Goal: Task Accomplishment & Management: Manage account settings

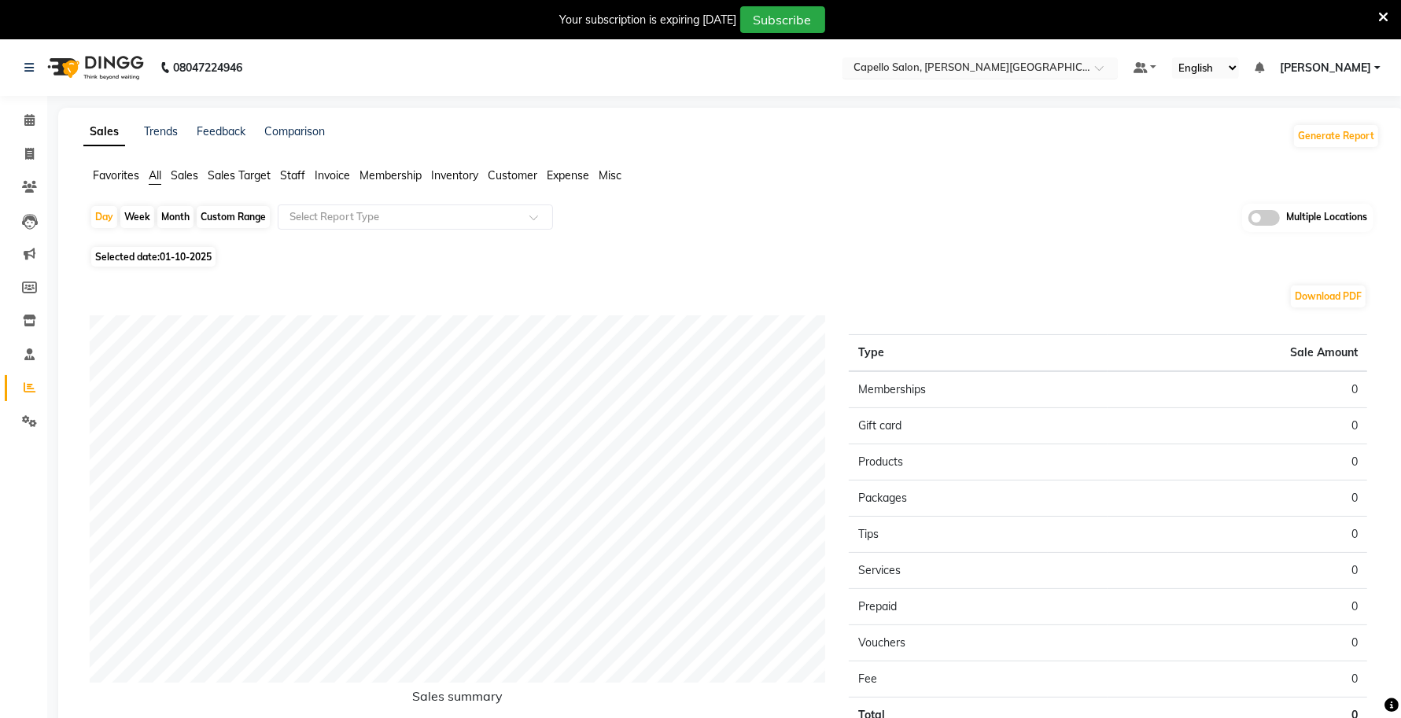
click at [972, 68] on input "text" at bounding box center [964, 69] width 228 height 16
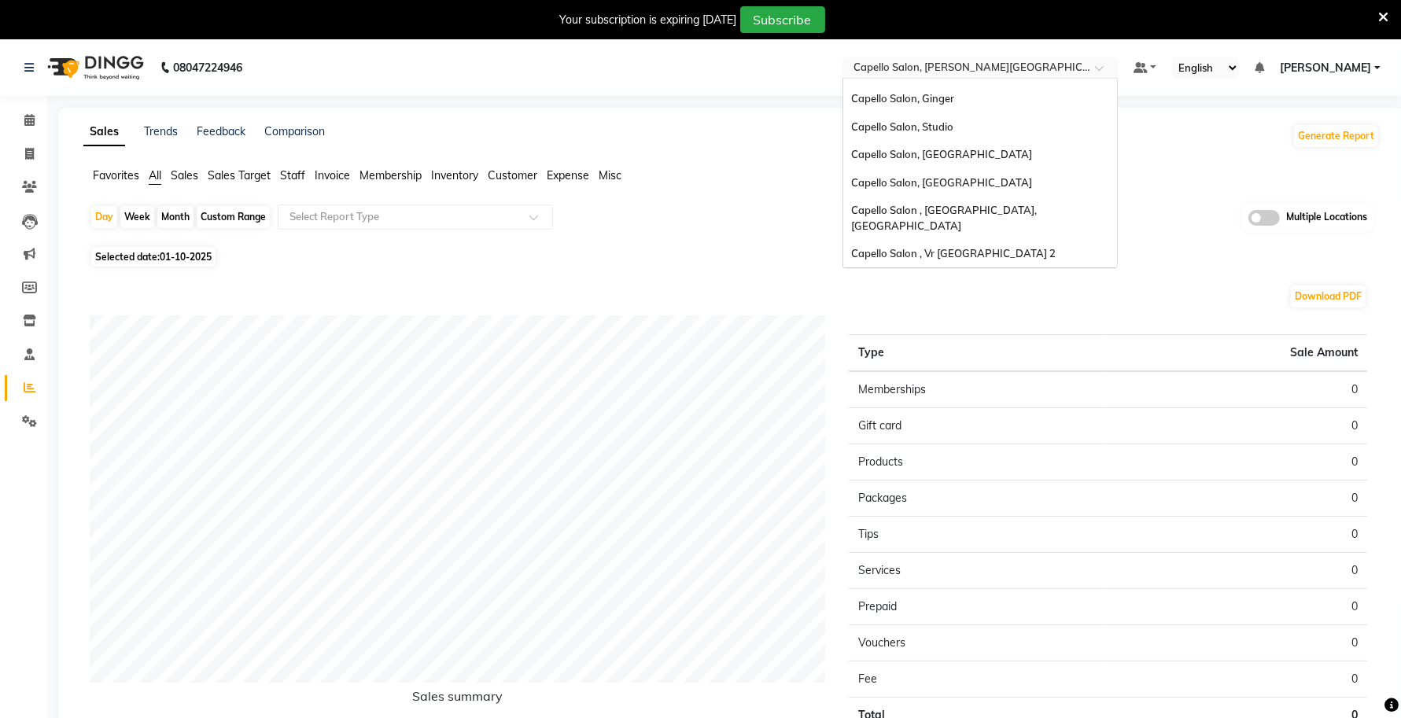
scroll to position [32, 0]
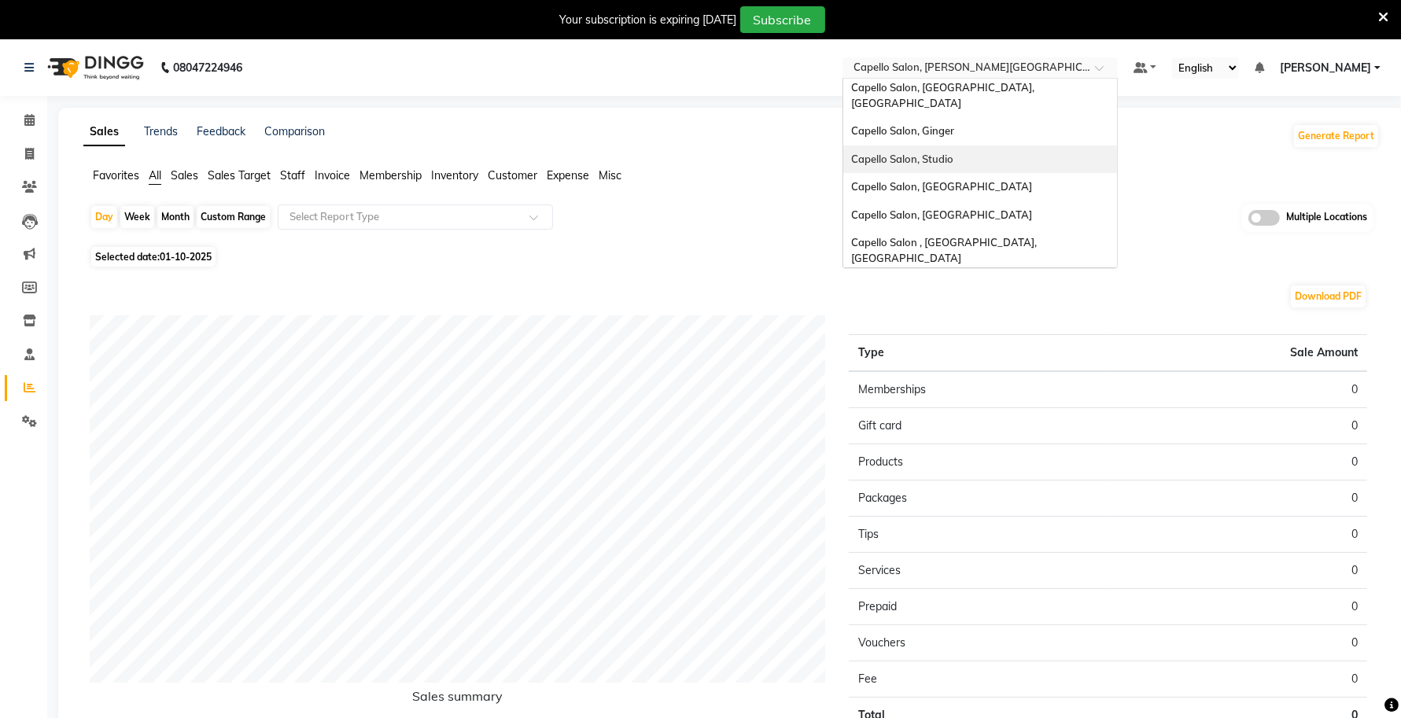
click at [946, 146] on div "Capello Salon, Studio" at bounding box center [980, 160] width 274 height 28
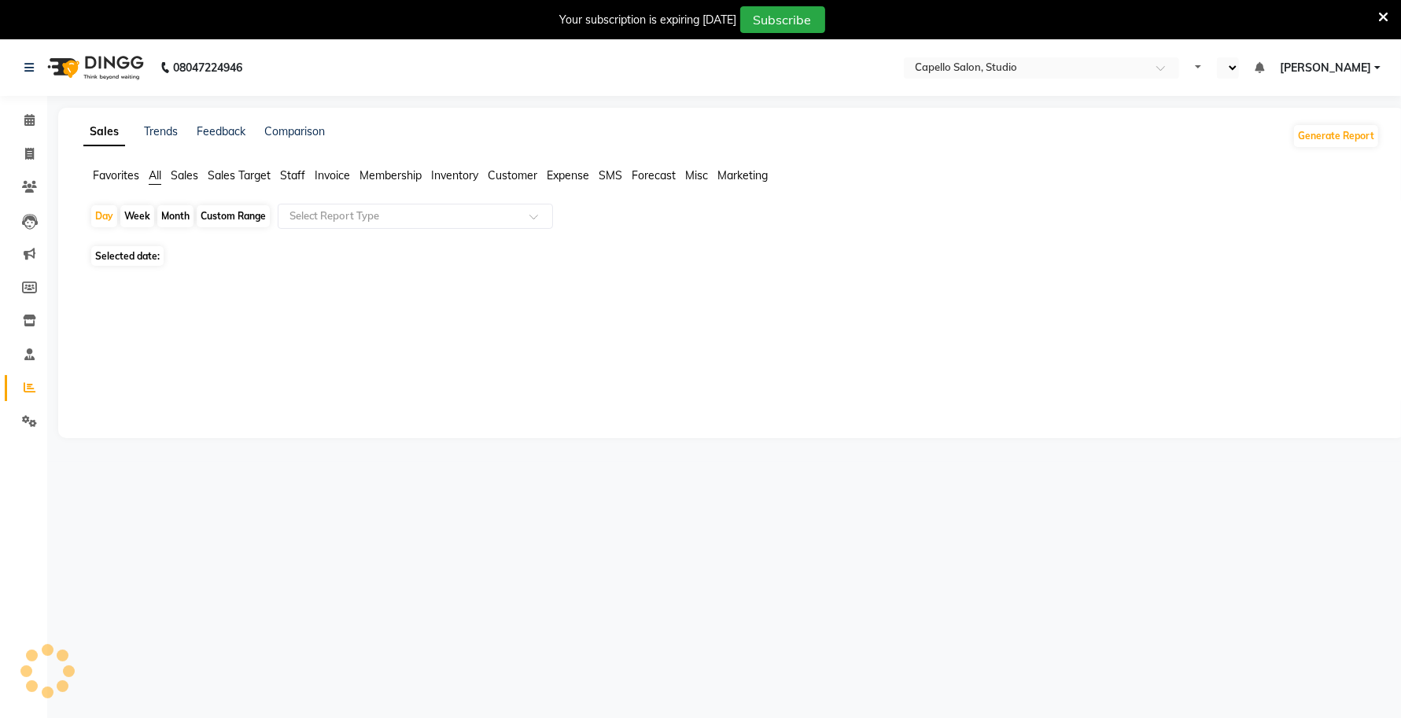
select select "en"
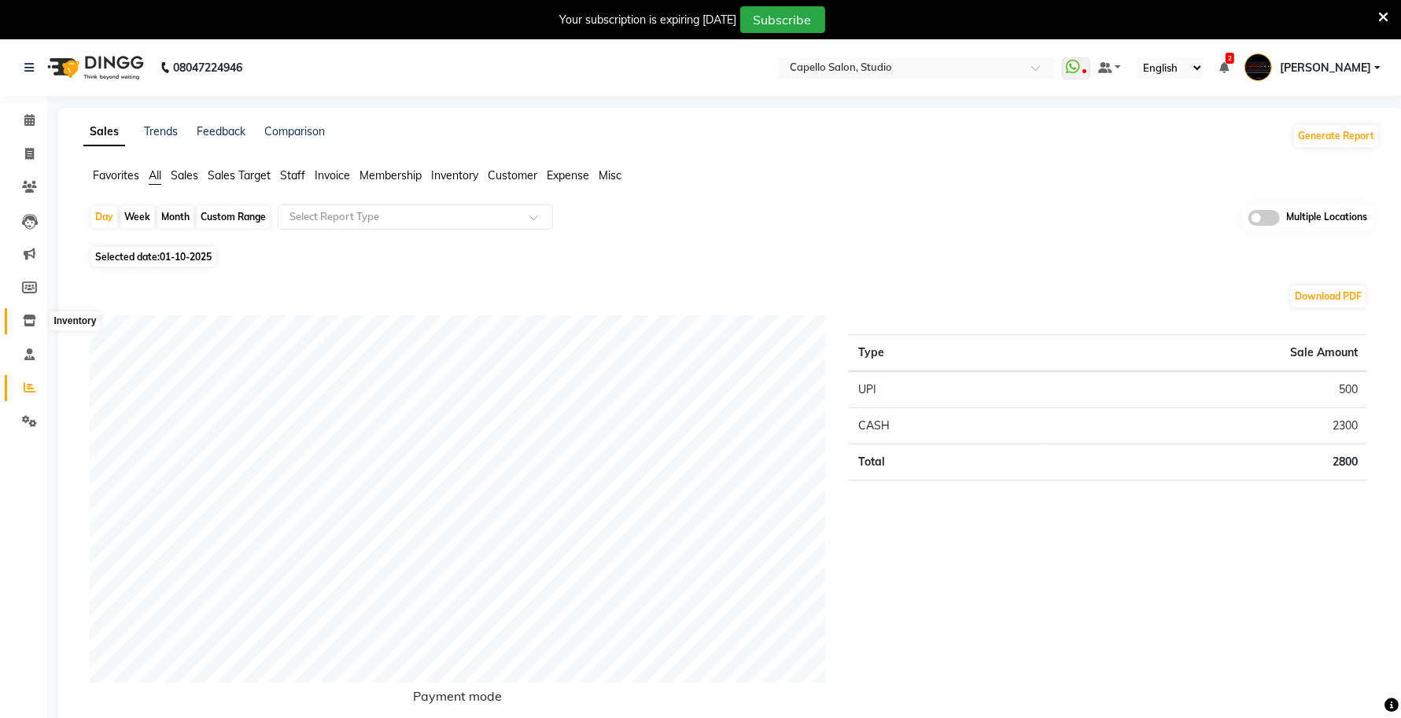
click at [28, 321] on icon at bounding box center [29, 321] width 13 height 12
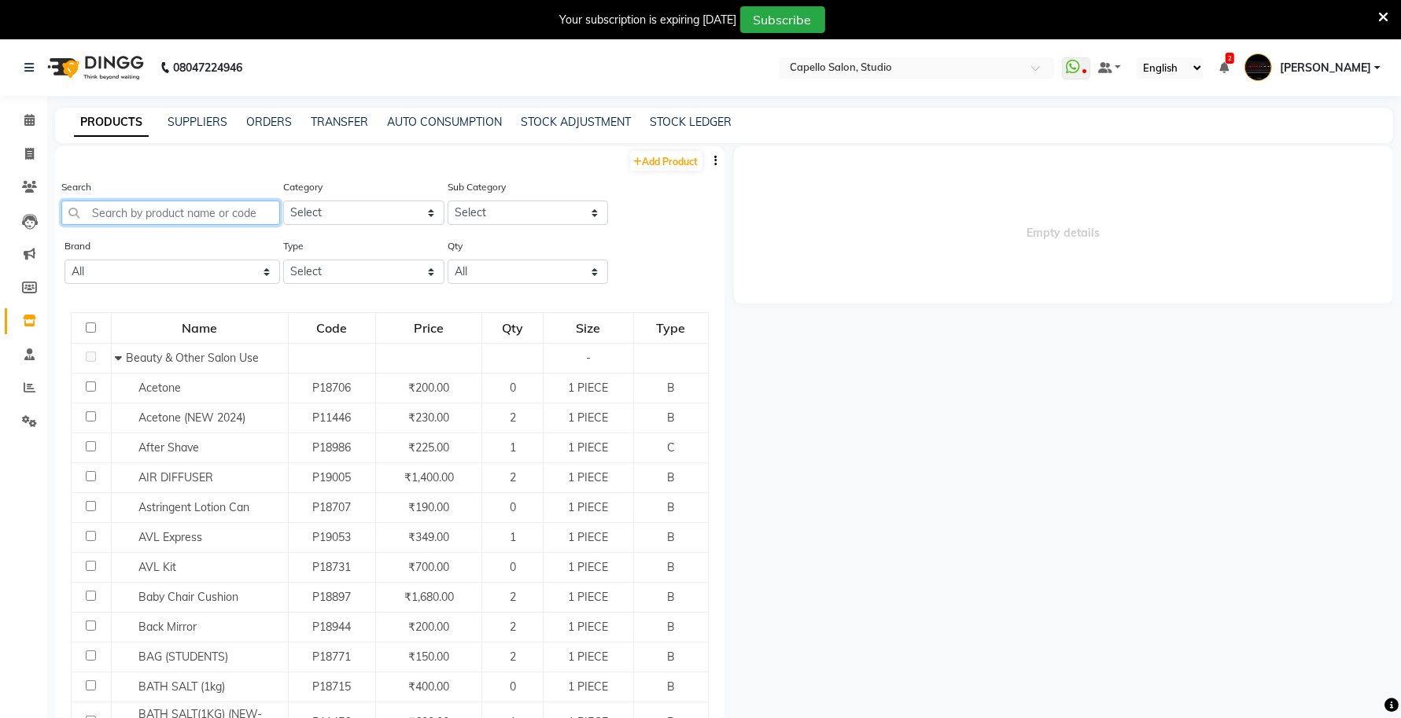
click at [160, 211] on input "text" at bounding box center [170, 213] width 219 height 24
click at [376, 213] on select "Select Keramelon Skin Makeup Personal Care Appliances [PERSON_NAME] Beauty Plan…" at bounding box center [363, 213] width 161 height 24
select select "332901600"
click at [283, 201] on select "Select Keramelon Skin Makeup Personal Care Appliances [PERSON_NAME] Beauty Plan…" at bounding box center [363, 213] width 161 height 24
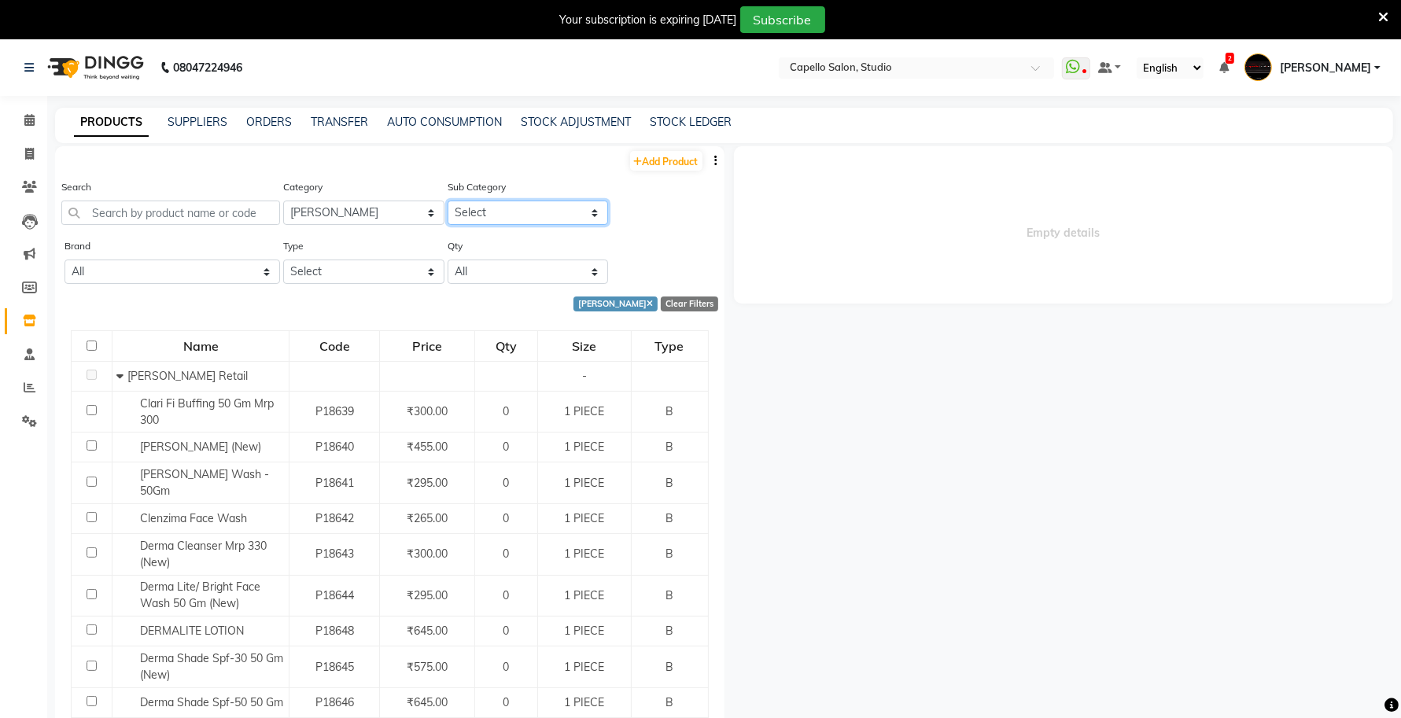
click at [501, 210] on select "Select [PERSON_NAME] Retail Cheryls Salon Use" at bounding box center [528, 213] width 161 height 24
select select "332901602"
click at [448, 201] on select "Select [PERSON_NAME] Retail Cheryls Salon Use" at bounding box center [528, 213] width 161 height 24
